Goal: Navigation & Orientation: Understand site structure

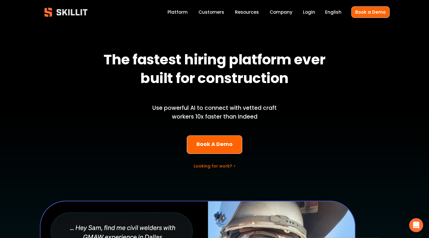
click at [179, 13] on link "Platform" at bounding box center [178, 12] width 20 height 8
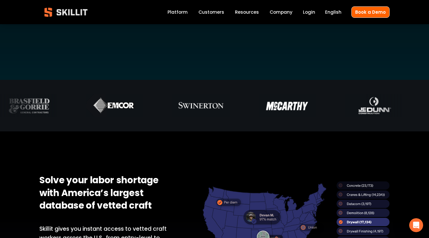
scroll to position [240, 0]
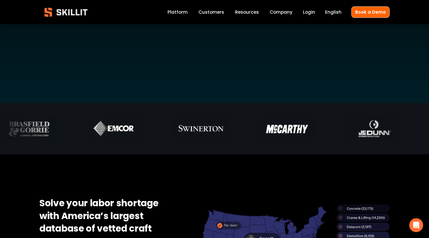
click at [209, 13] on link "Customers" at bounding box center [211, 12] width 26 height 8
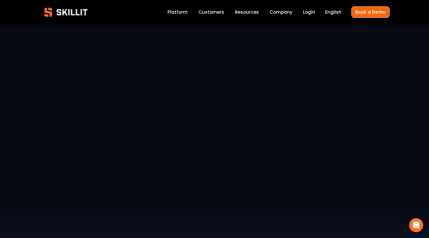
click at [280, 13] on link "Company" at bounding box center [281, 12] width 23 height 8
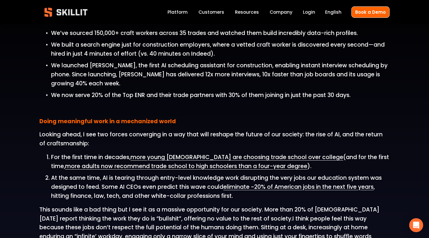
scroll to position [560, 0]
